Goal: Find specific fact: Find specific fact

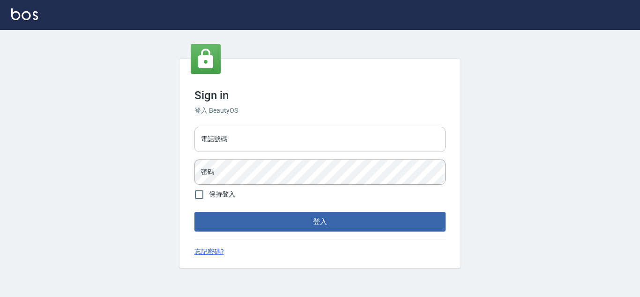
click at [257, 140] on input "電話號碼" at bounding box center [319, 139] width 251 height 25
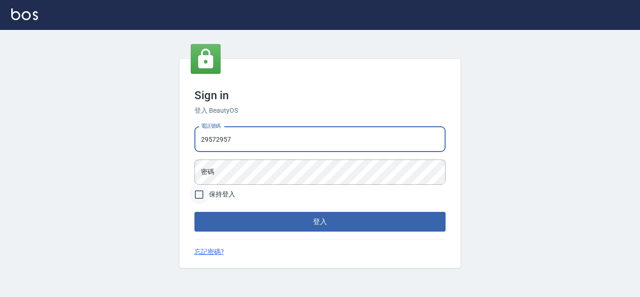
type input "29572957"
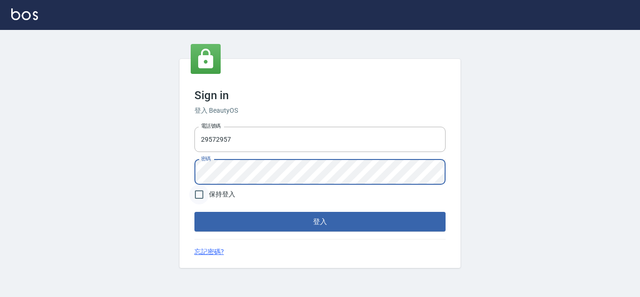
click at [194, 212] on button "登入" at bounding box center [319, 222] width 251 height 20
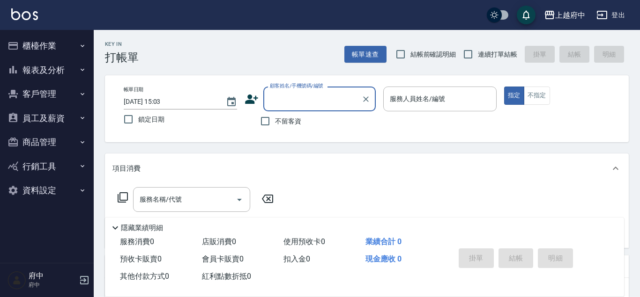
click at [54, 120] on button "員工及薪資" at bounding box center [47, 118] width 86 height 24
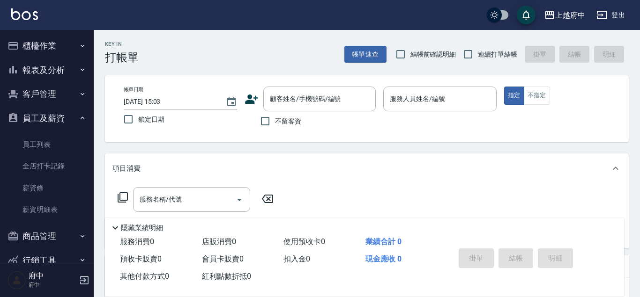
click at [53, 95] on button "客戶管理" at bounding box center [47, 94] width 86 height 24
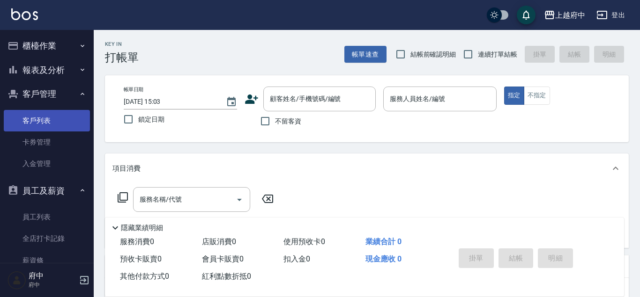
click at [54, 116] on link "客戶列表" at bounding box center [47, 121] width 86 height 22
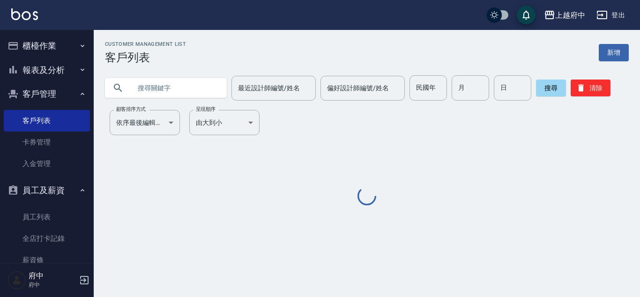
click at [140, 82] on input "text" at bounding box center [175, 87] width 88 height 25
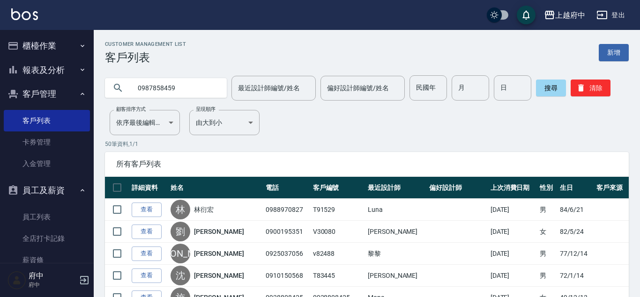
type input "0987858459"
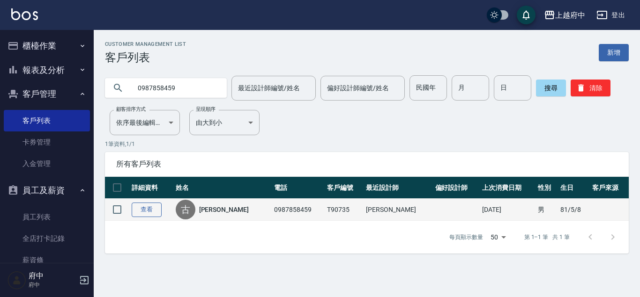
click at [149, 214] on link "查看" at bounding box center [147, 210] width 30 height 15
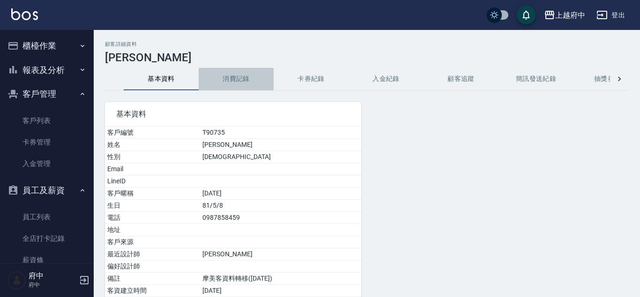
click at [218, 89] on button "消費記錄" at bounding box center [236, 79] width 75 height 22
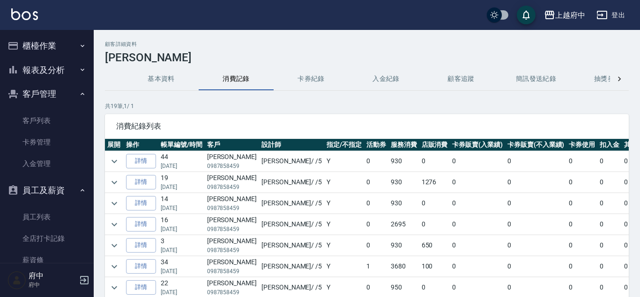
click at [151, 80] on button "基本資料" at bounding box center [161, 79] width 75 height 22
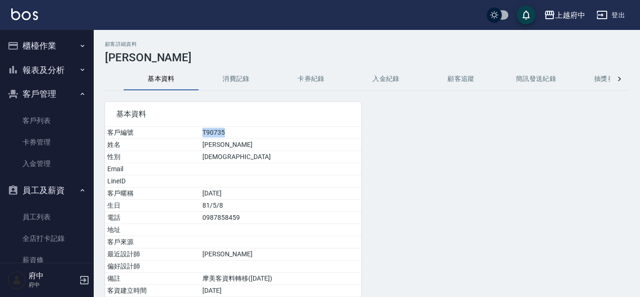
drag, startPoint x: 187, startPoint y: 128, endPoint x: 220, endPoint y: 131, distance: 32.9
click at [220, 131] on tr "客戶編號 T90735" at bounding box center [233, 133] width 256 height 12
copy tr "客戶編號 T90735"
drag, startPoint x: 193, startPoint y: 143, endPoint x: 217, endPoint y: 143, distance: 24.4
click at [217, 143] on td "[PERSON_NAME]" at bounding box center [280, 145] width 161 height 12
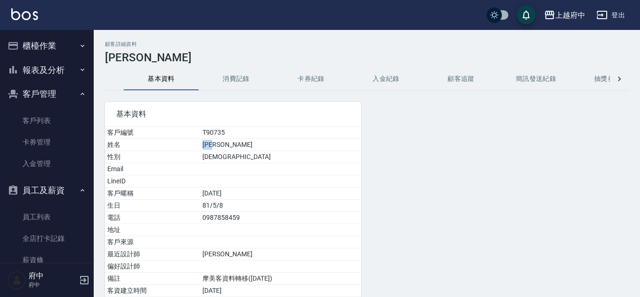
copy td "[PERSON_NAME]"
drag, startPoint x: 187, startPoint y: 218, endPoint x: 252, endPoint y: 220, distance: 65.1
click at [252, 220] on tr "電話 [PHONE_NUMBER]" at bounding box center [233, 218] width 256 height 12
copy tr "電話 [PHONE_NUMBER]"
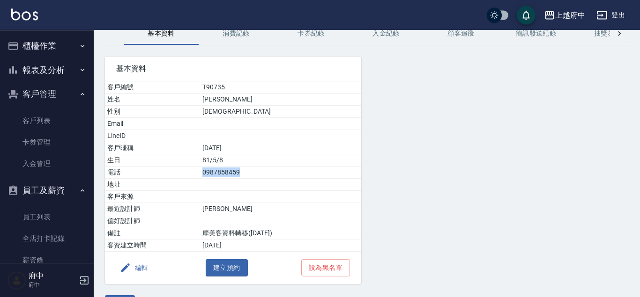
scroll to position [72, 0]
